Goal: Task Accomplishment & Management: Complete application form

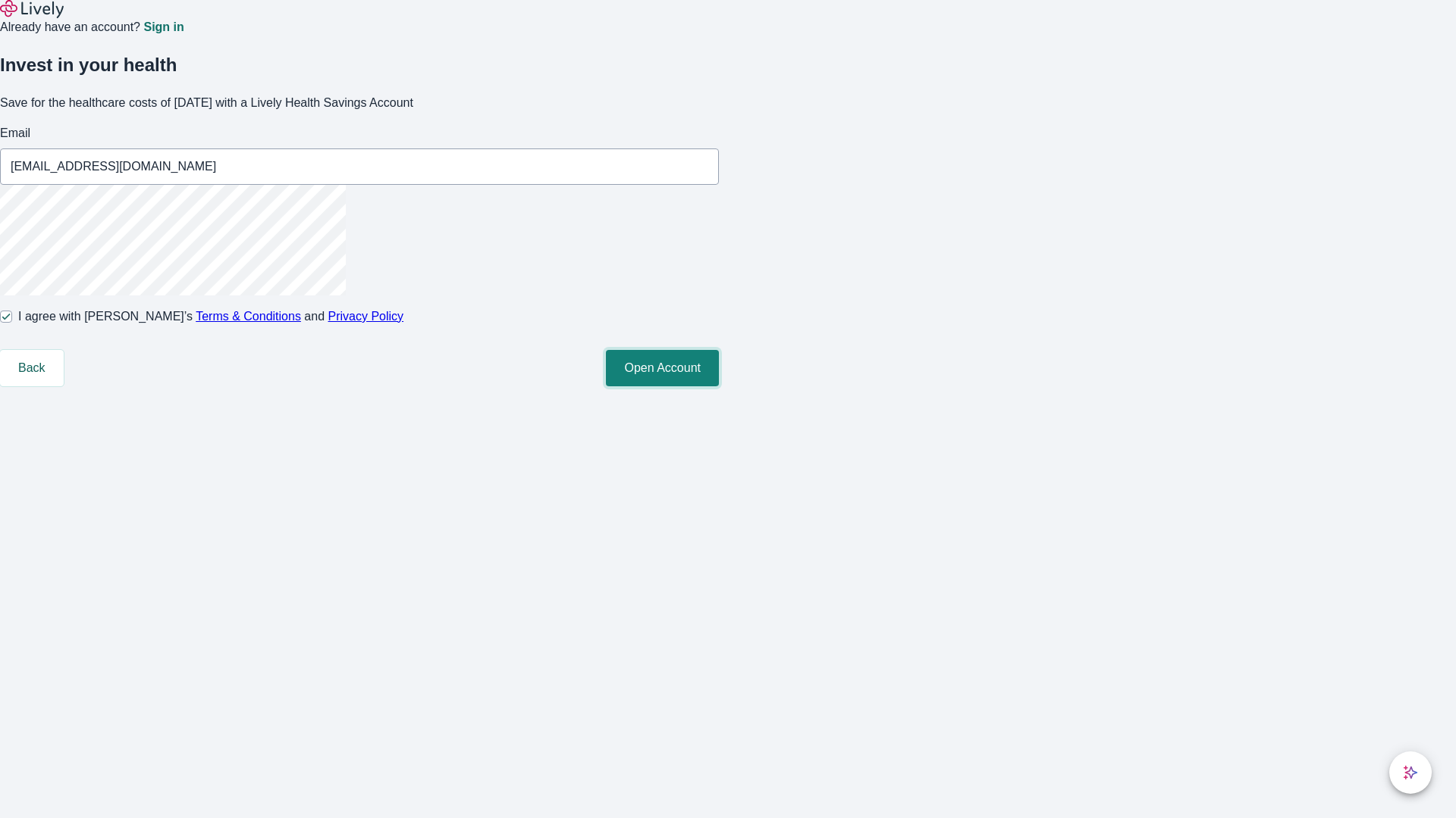
click at [719, 386] on button "Open Account" at bounding box center [662, 368] width 113 height 37
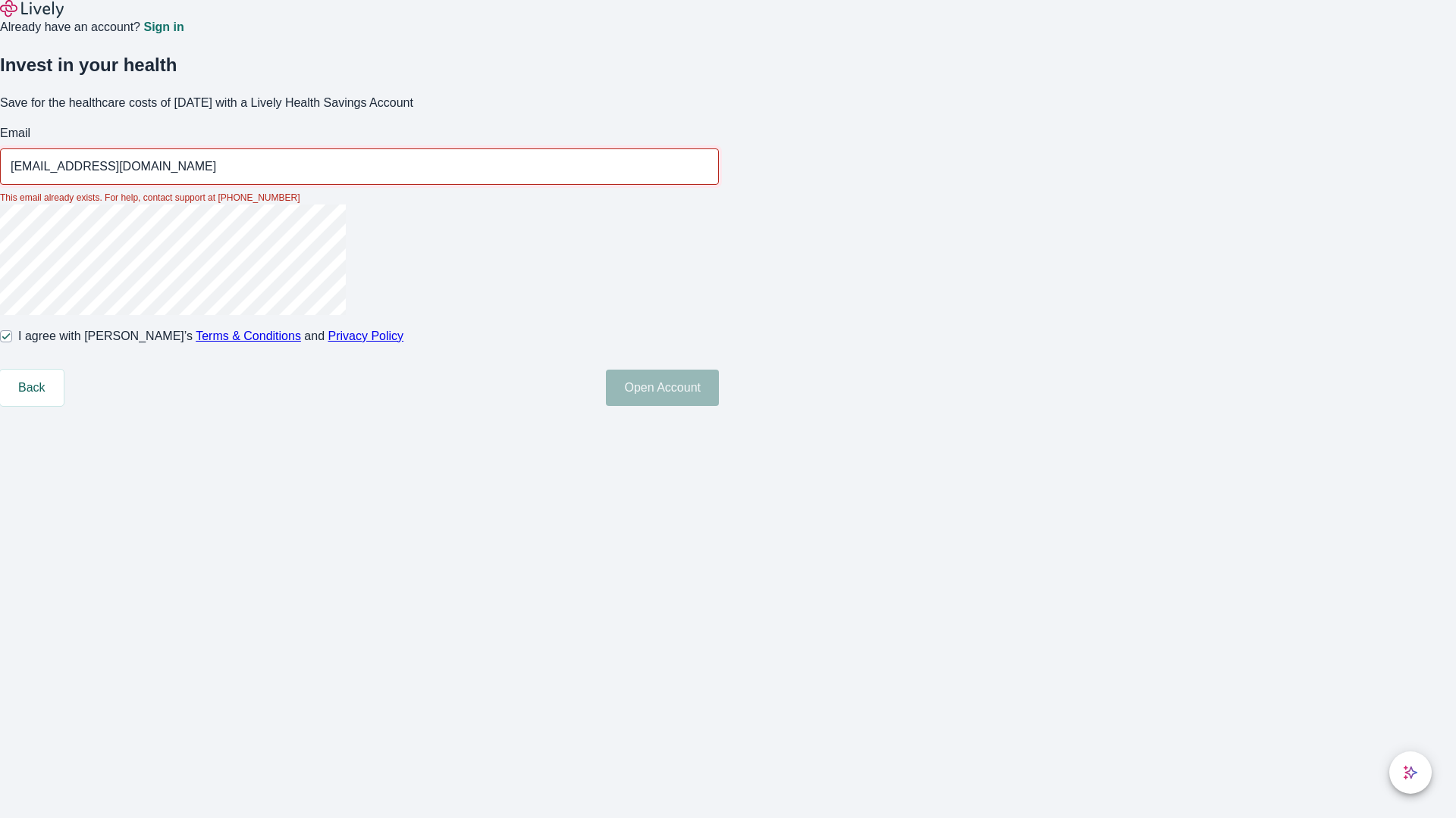
type input "[EMAIL_ADDRESS][DOMAIN_NAME]"
click at [12, 343] on input "I agree with Lively’s Terms & Conditions and Privacy Policy" at bounding box center [6, 336] width 12 height 12
checkbox input "false"
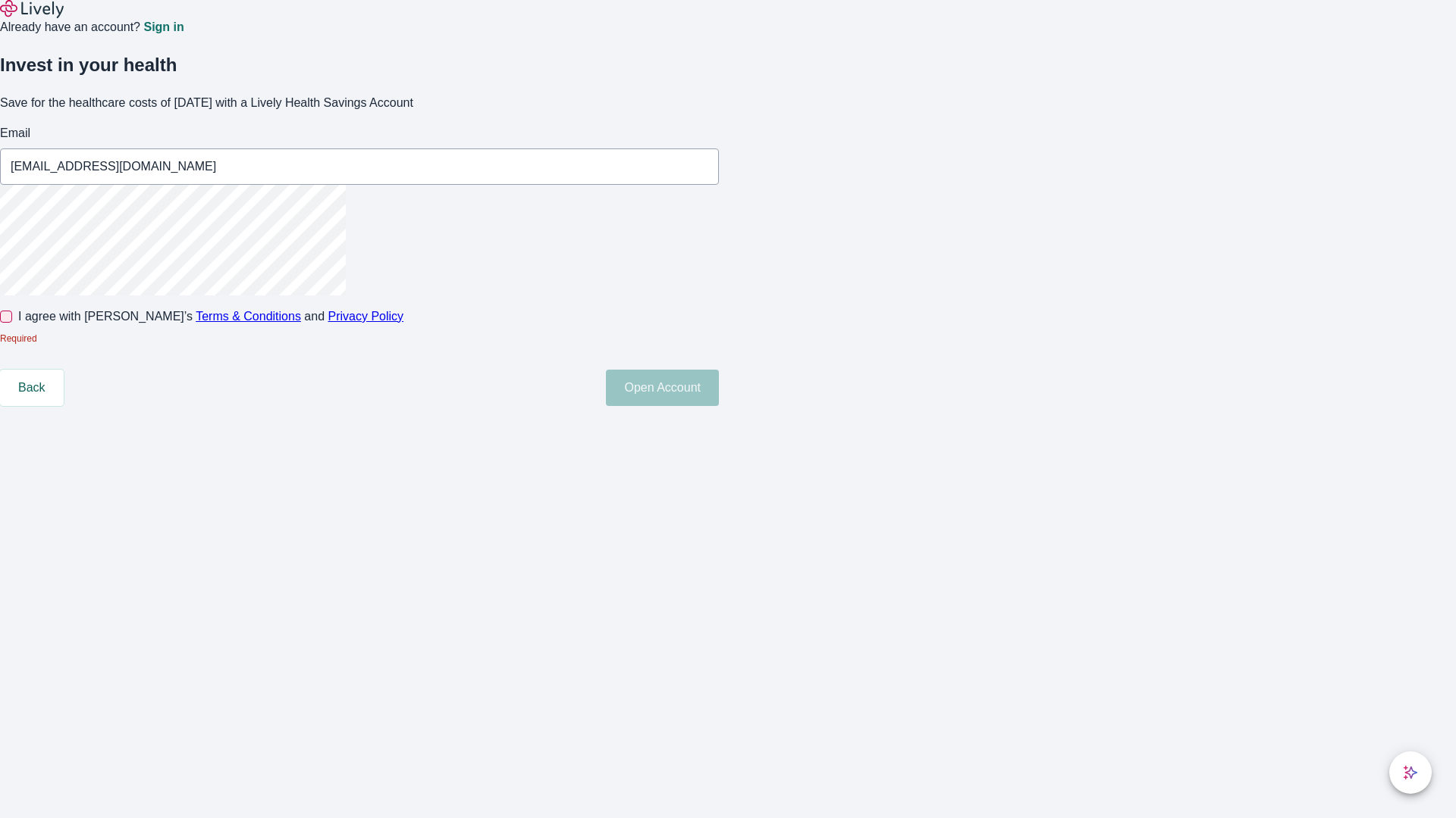
type input "[EMAIL_ADDRESS][DOMAIN_NAME]"
click at [12, 322] on input "I agree with Lively’s Terms & Conditions and Privacy Policy" at bounding box center [6, 316] width 12 height 12
checkbox input "true"
click at [719, 406] on button "Open Account" at bounding box center [662, 388] width 113 height 37
